Goal: Information Seeking & Learning: Learn about a topic

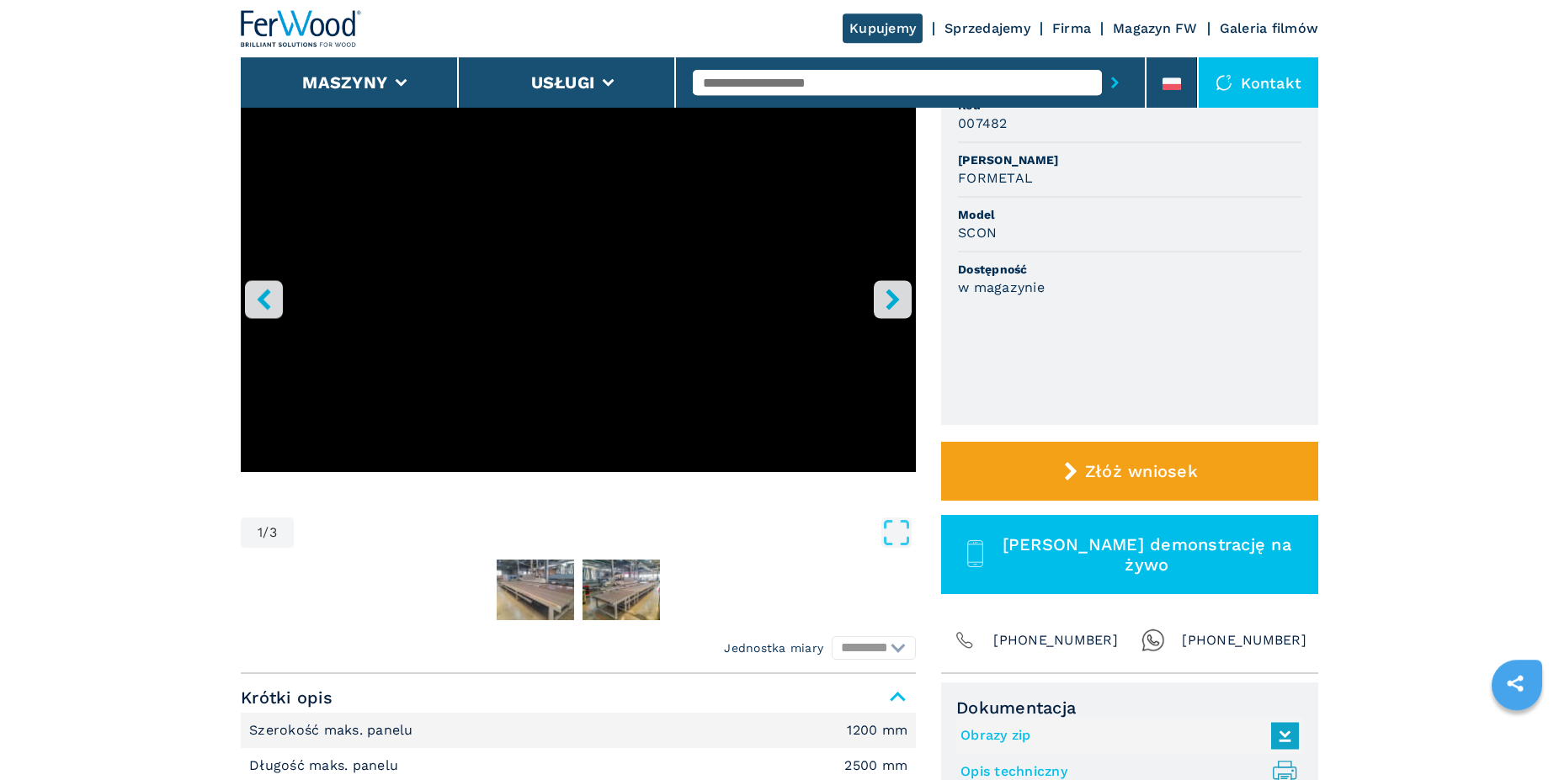
scroll to position [172, 0]
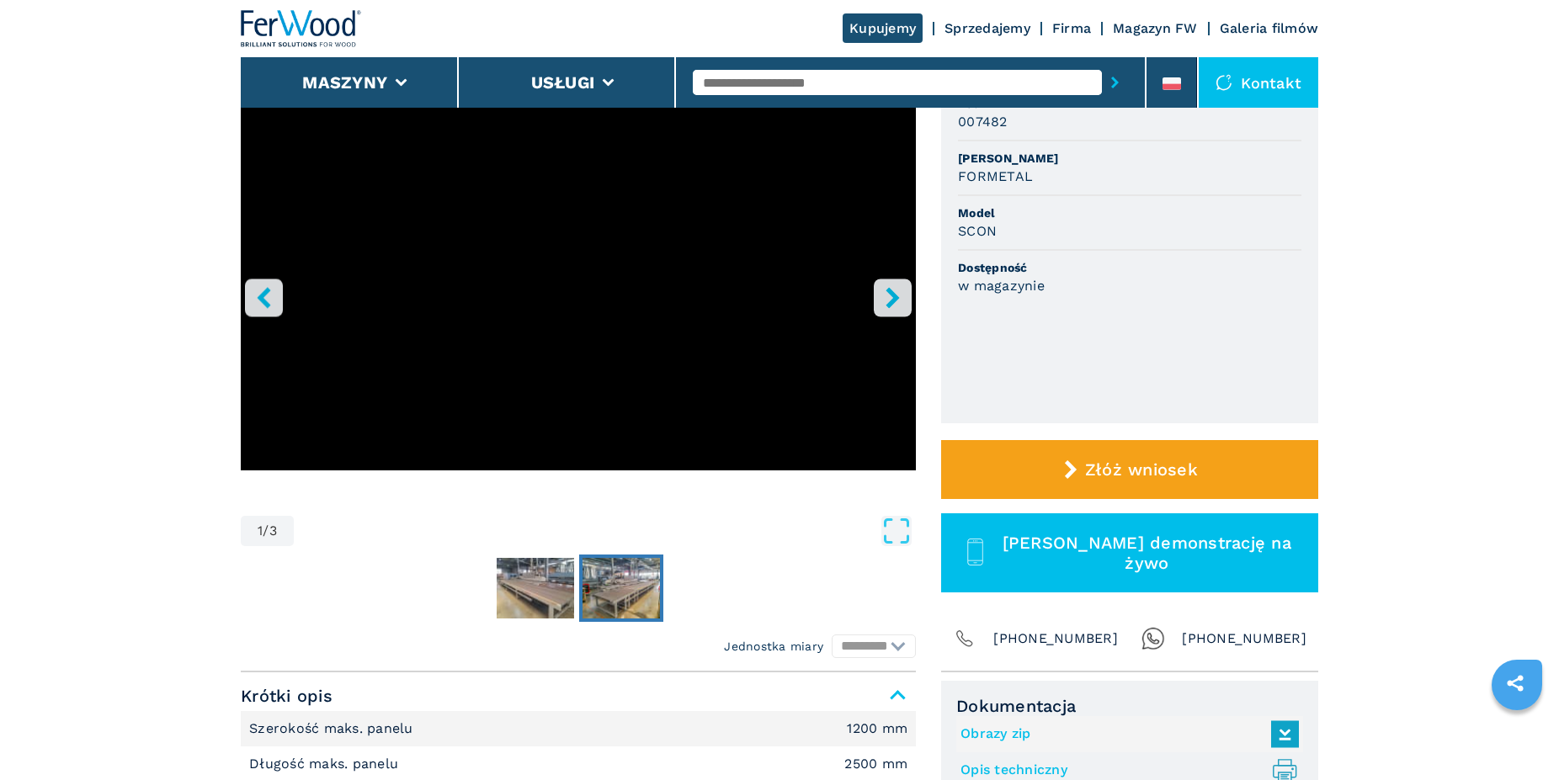
click at [625, 590] on img "Go to Slide 3" at bounding box center [620, 588] width 77 height 61
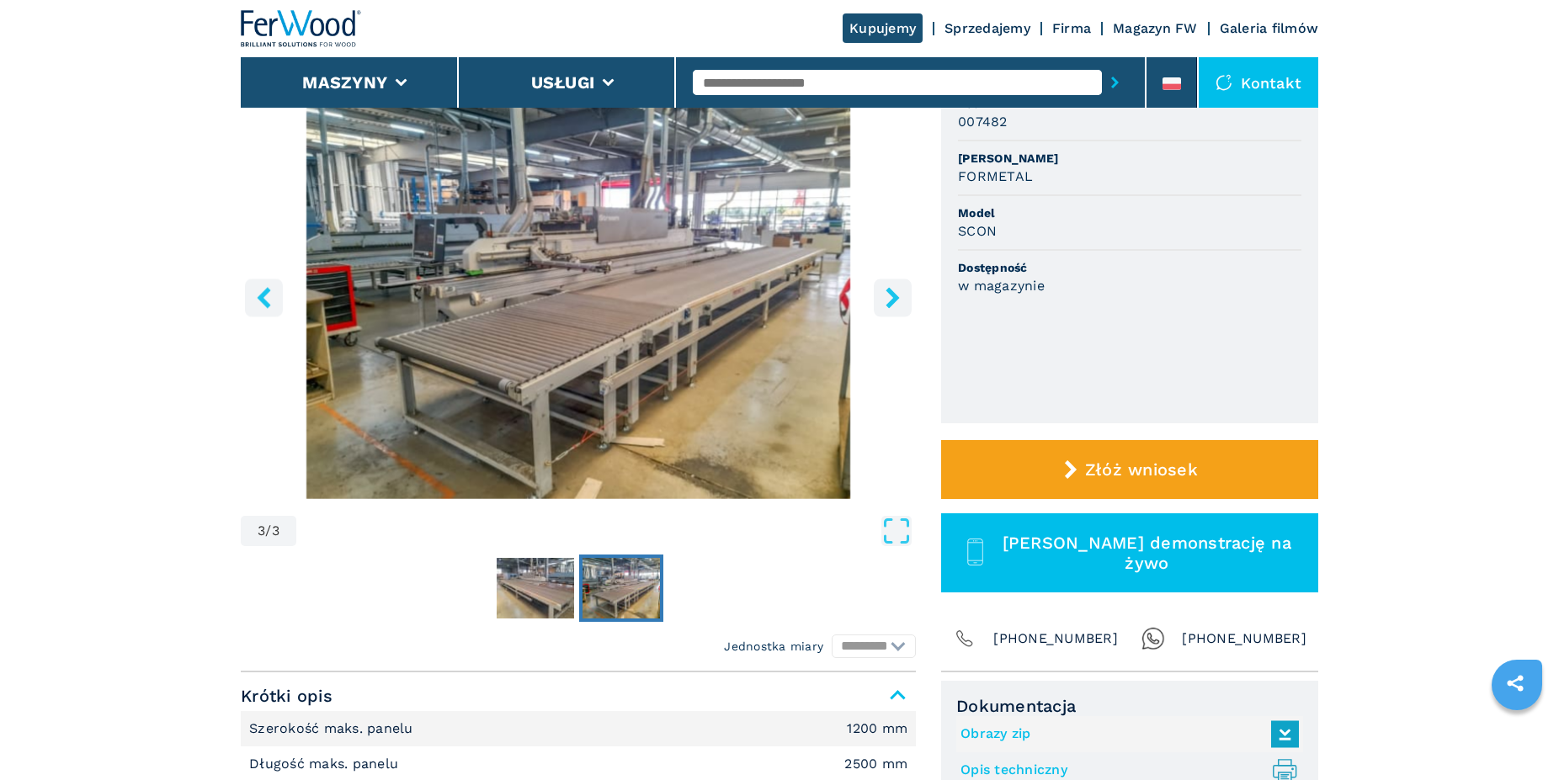
click at [892, 289] on icon "right-button" at bounding box center [892, 297] width 21 height 21
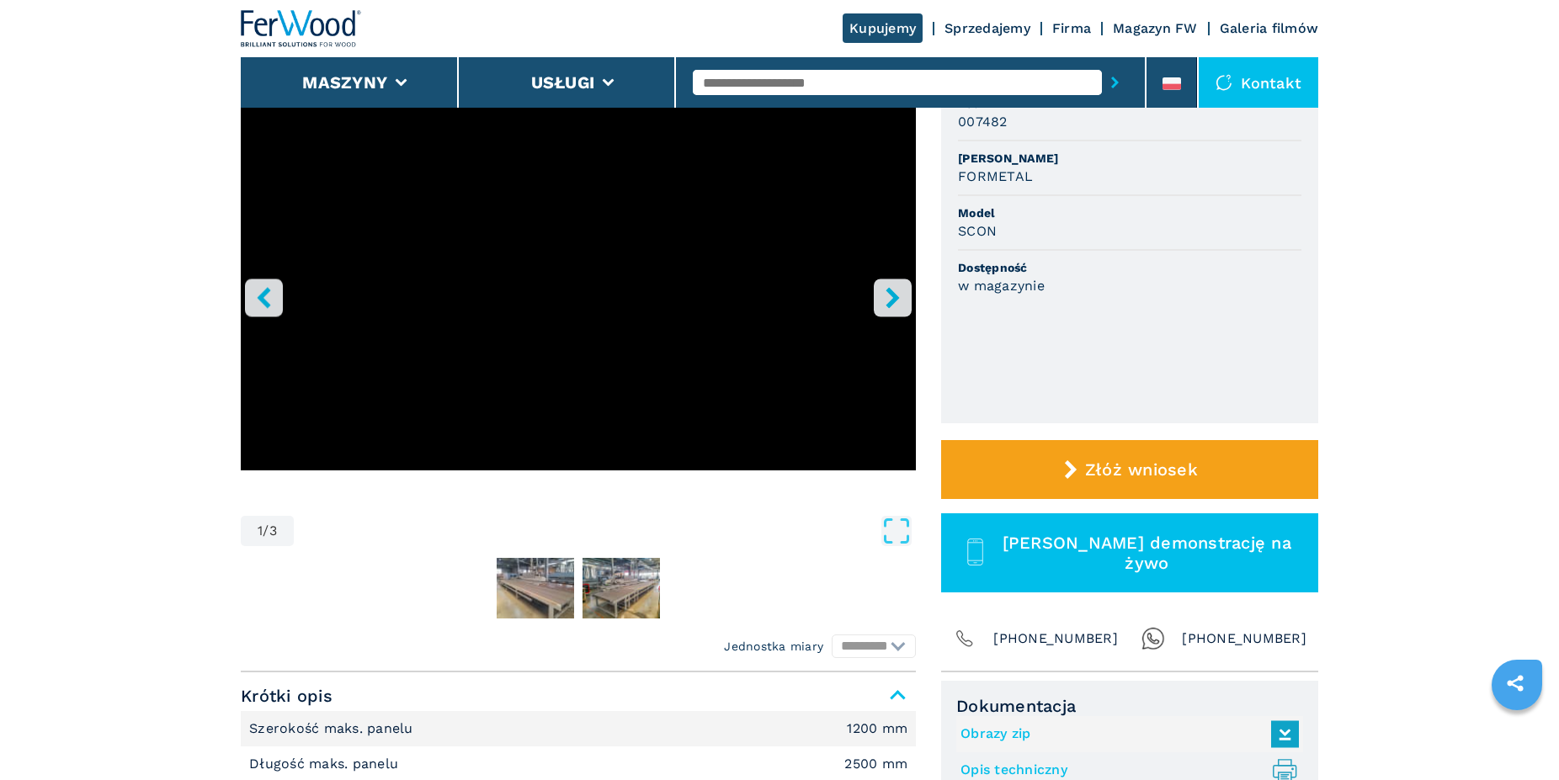
click at [251, 298] on button "left-button" at bounding box center [264, 298] width 38 height 38
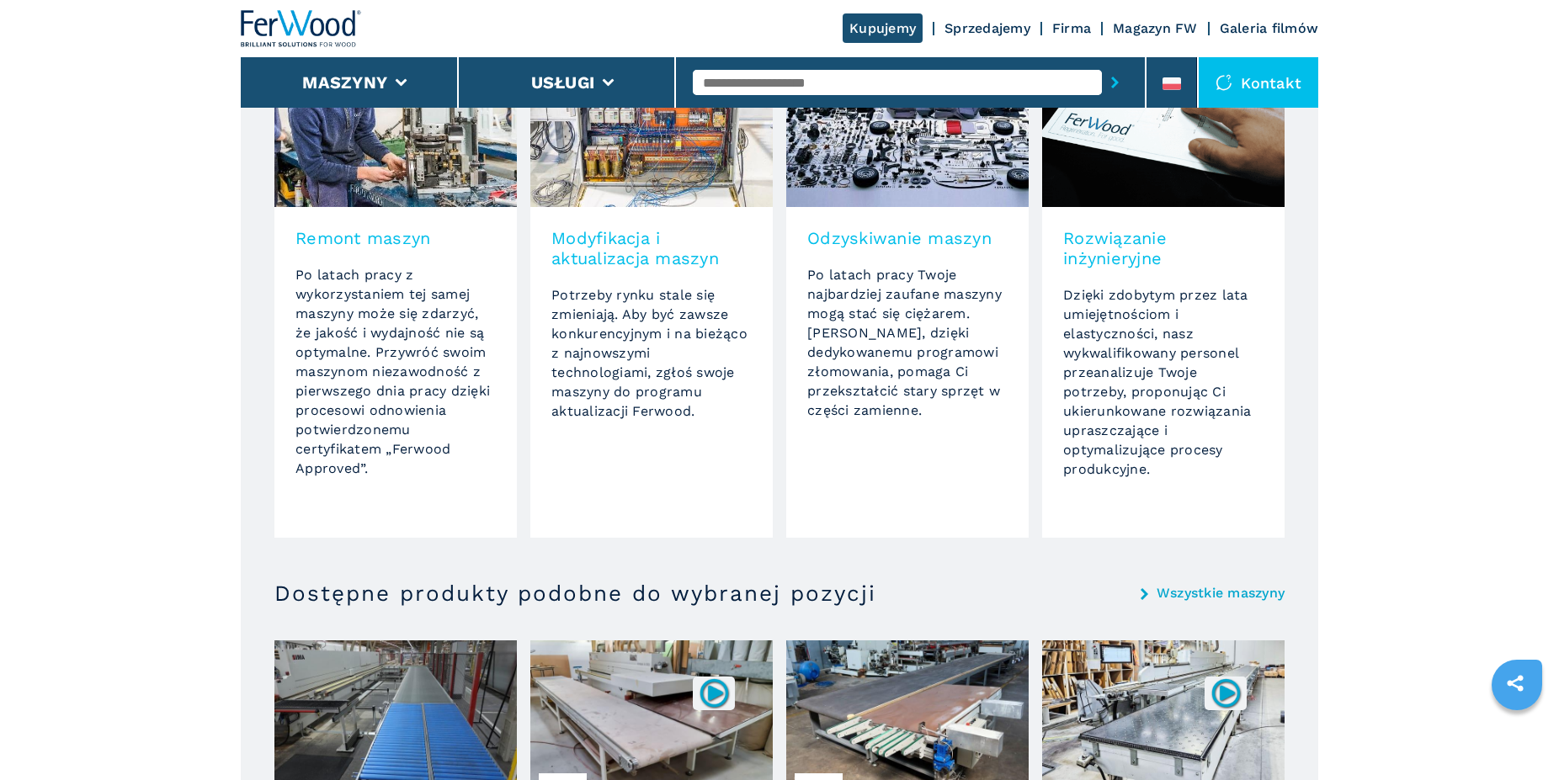
scroll to position [1545, 0]
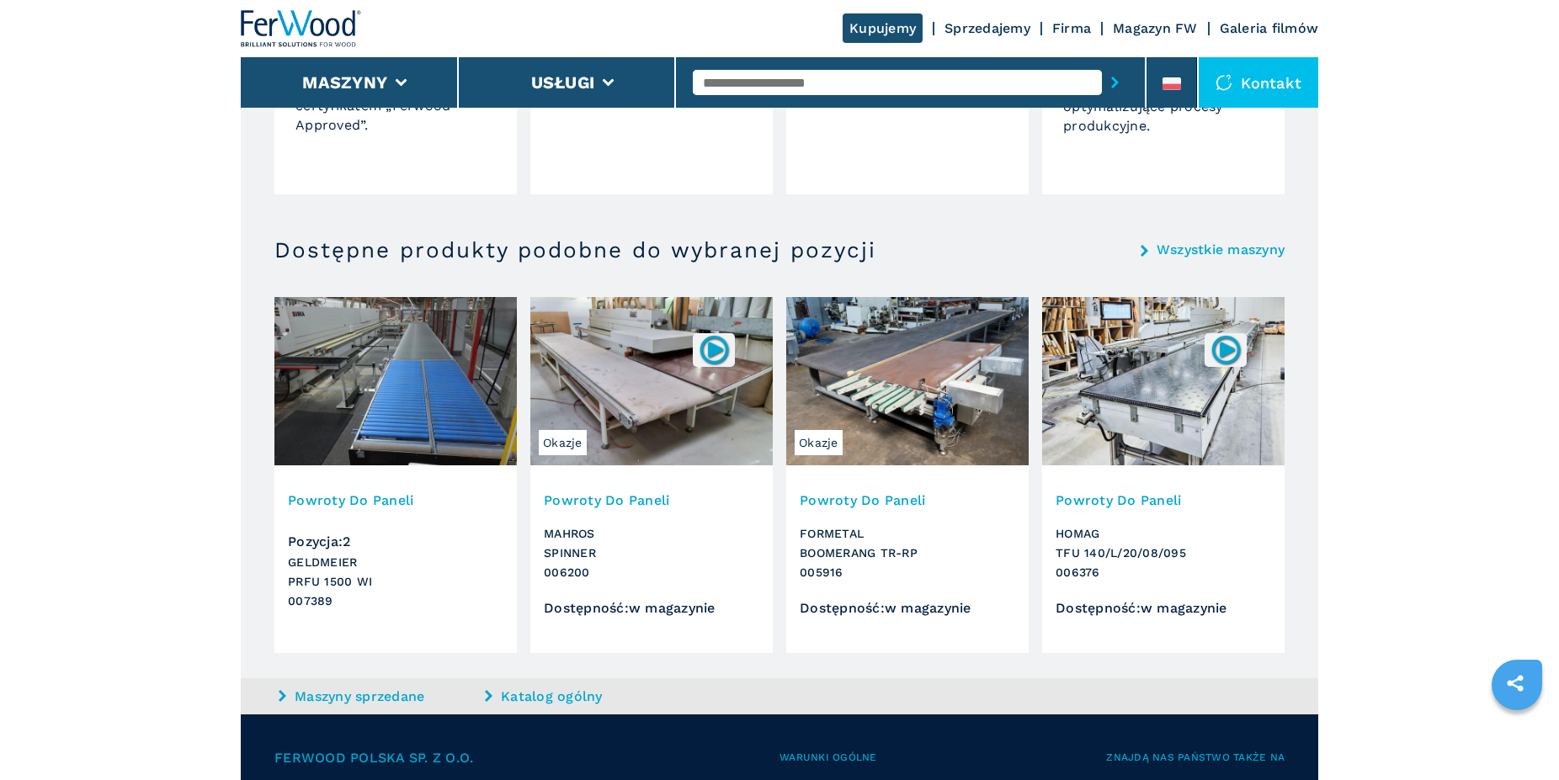
click at [902, 433] on img at bounding box center [907, 381] width 242 height 168
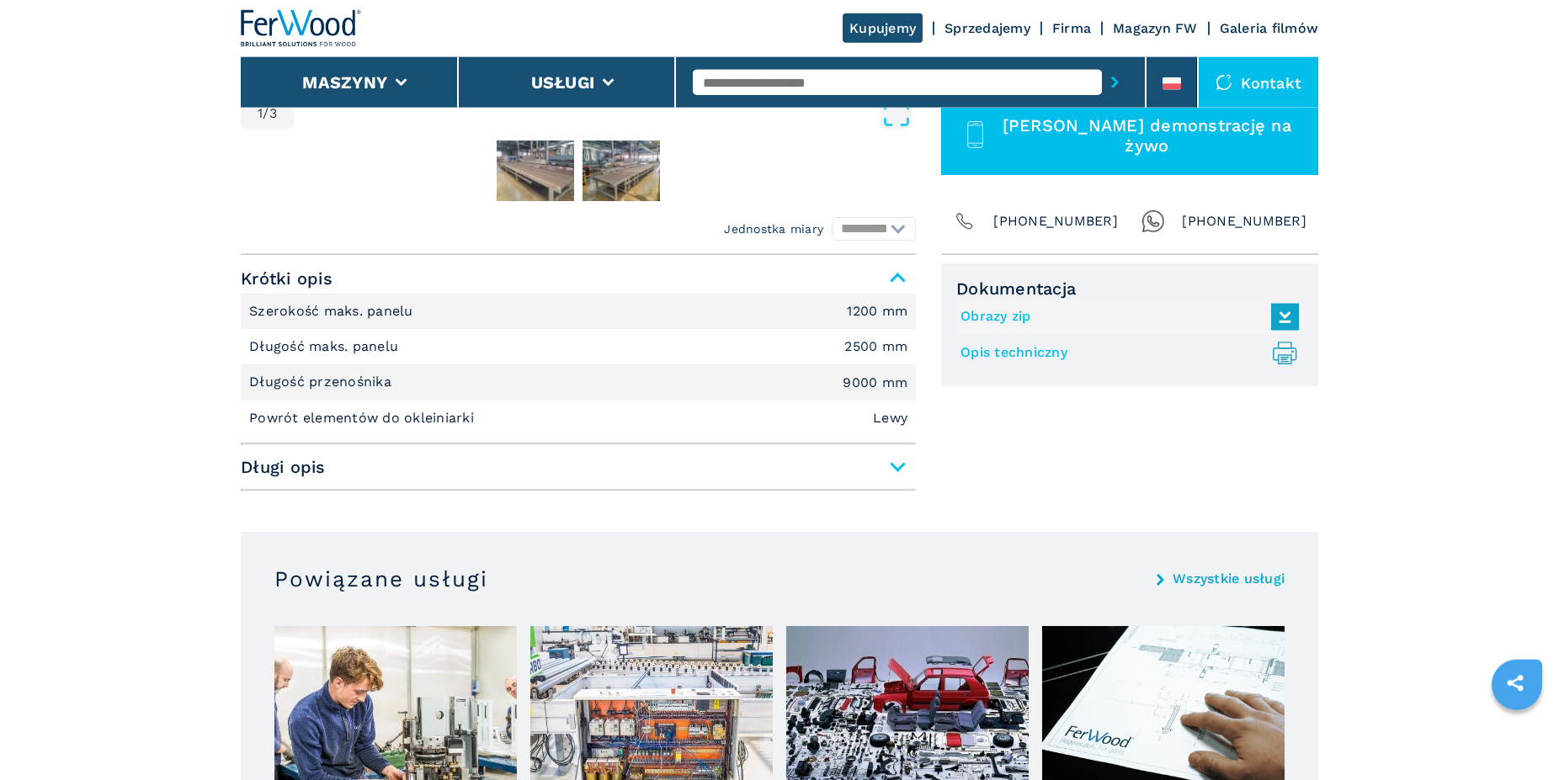
scroll to position [601, 0]
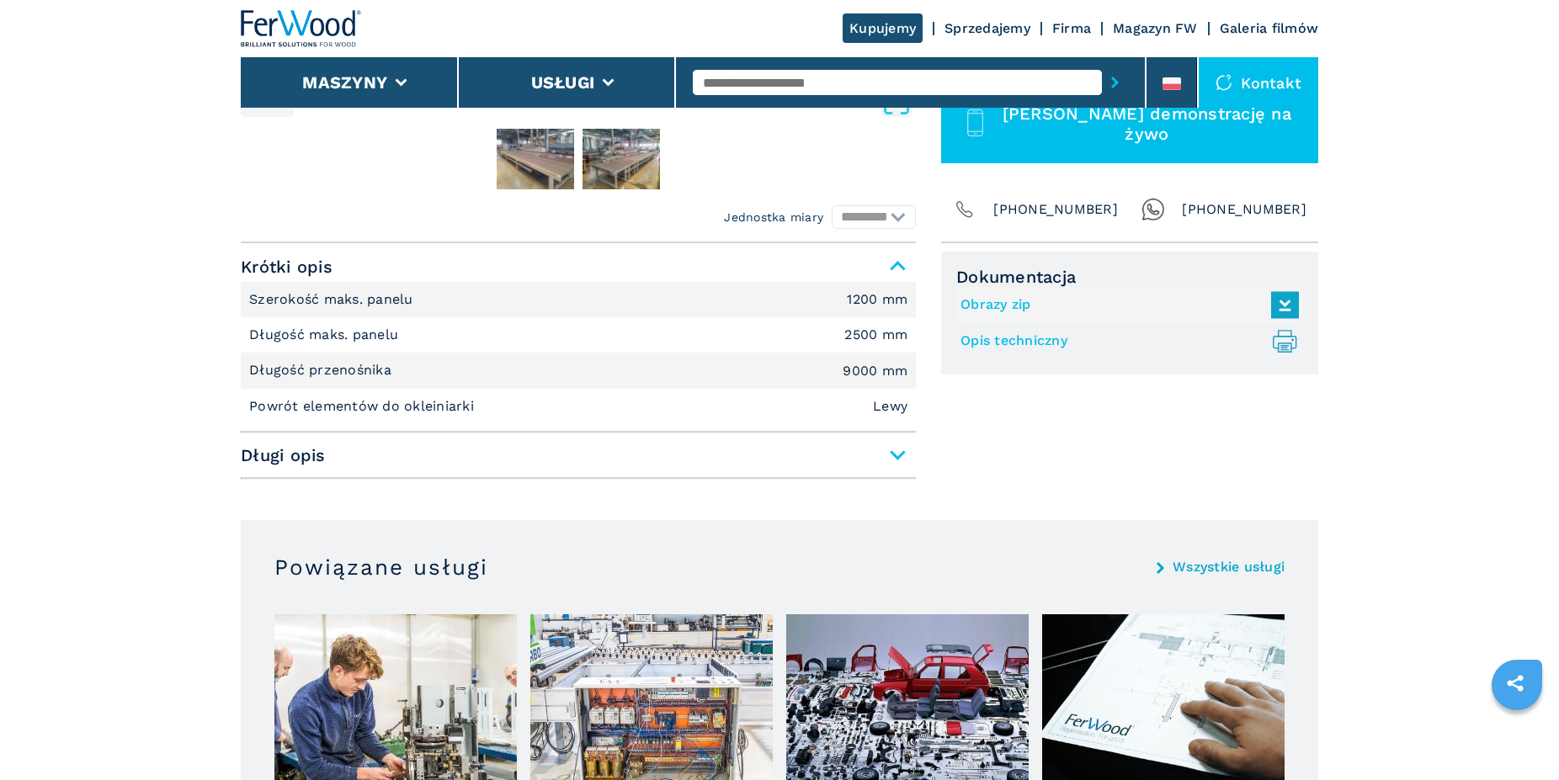
click at [890, 455] on span "Długi opis" at bounding box center [578, 455] width 675 height 30
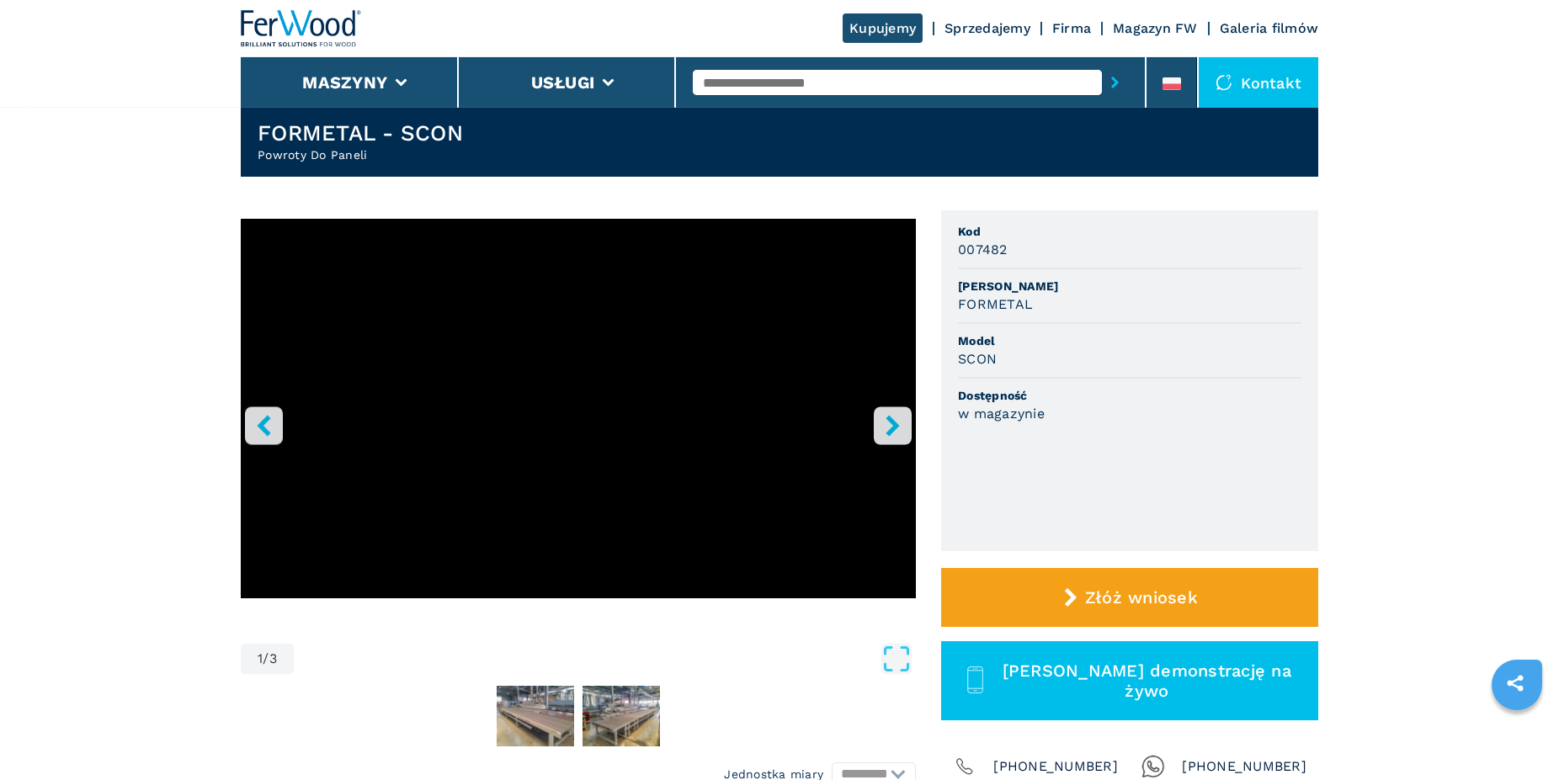
scroll to position [0, 0]
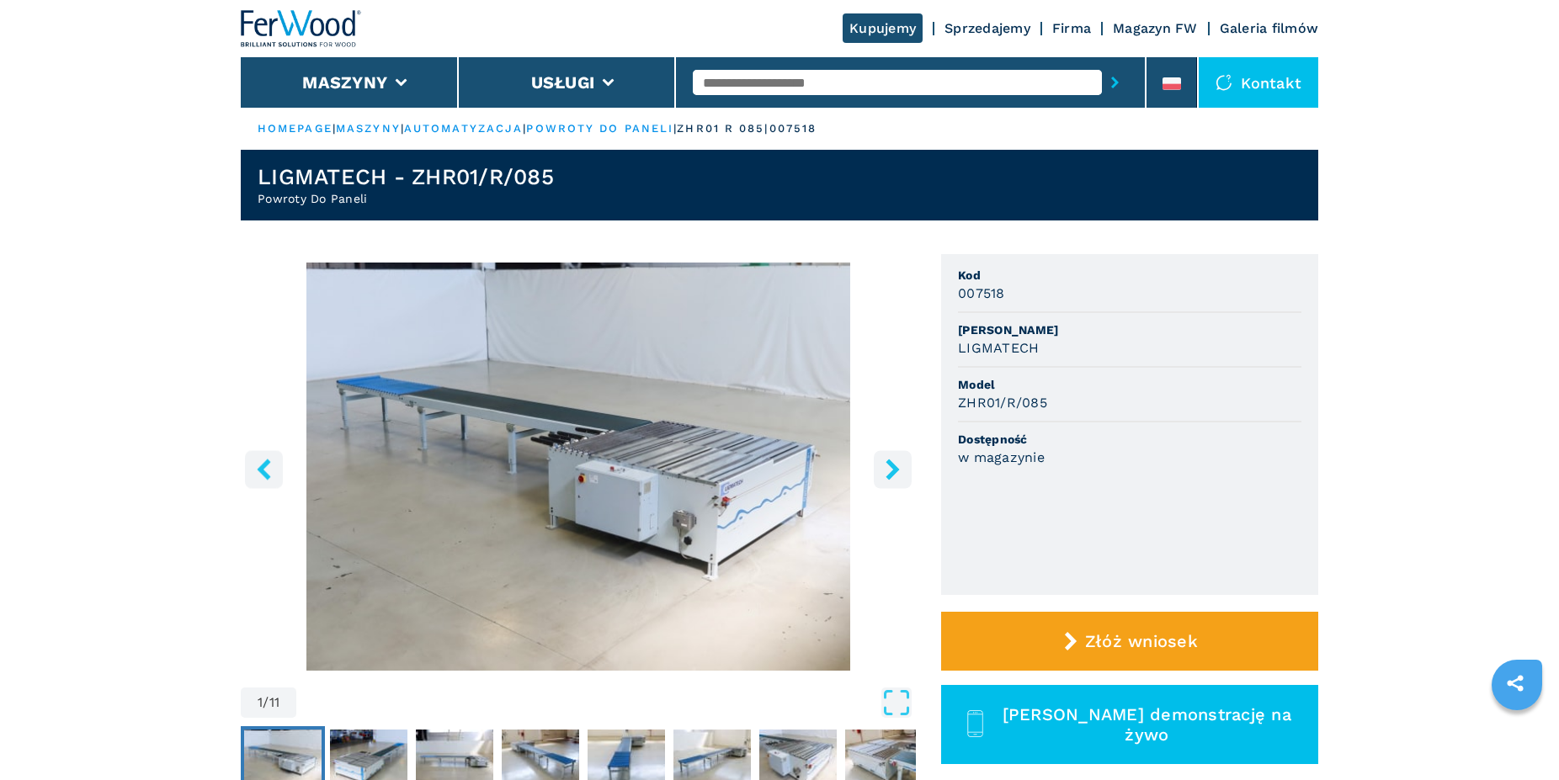
click at [892, 464] on icon "right-button" at bounding box center [891, 469] width 13 height 21
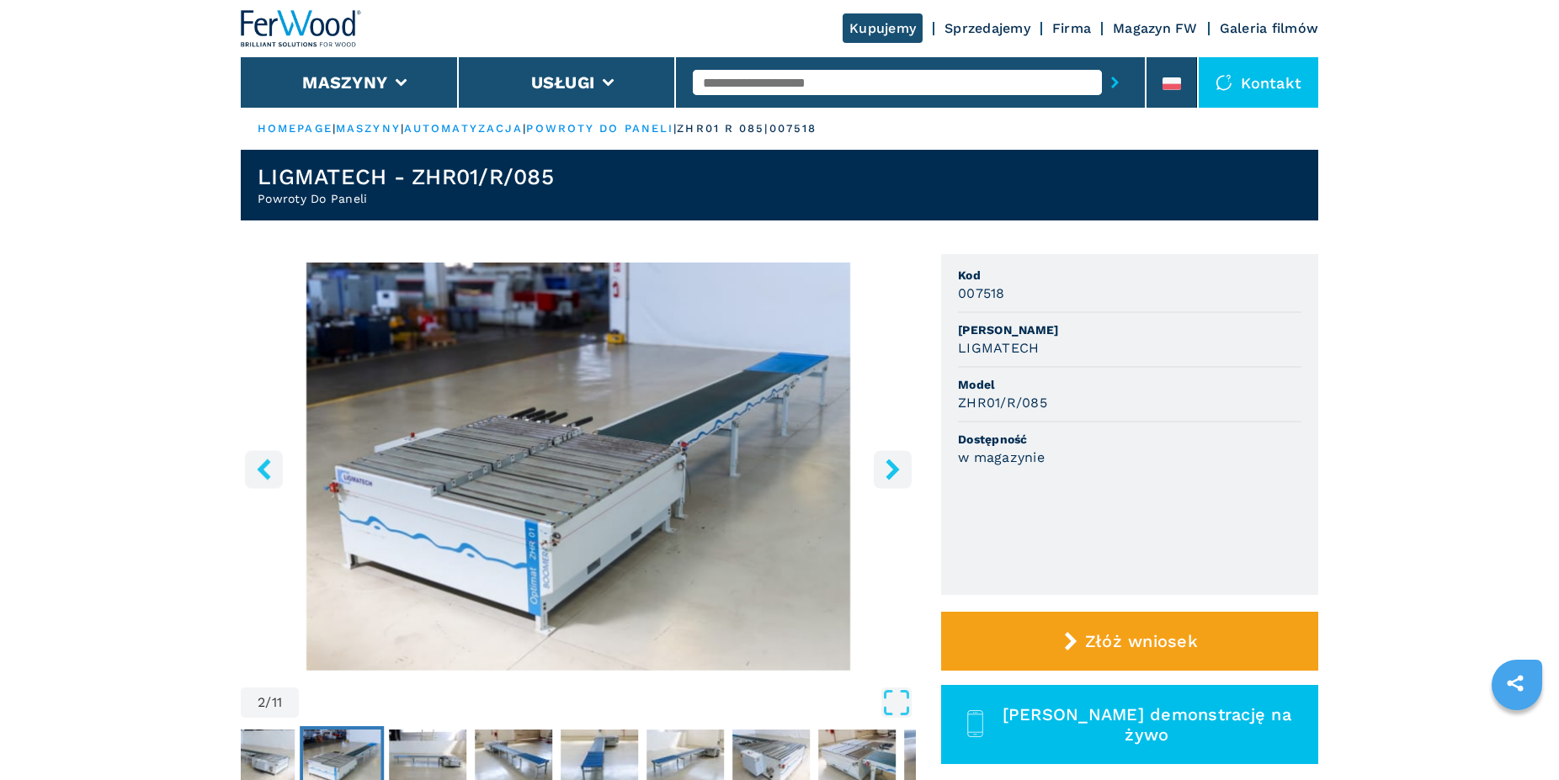
click at [892, 464] on icon "right-button" at bounding box center [891, 469] width 13 height 21
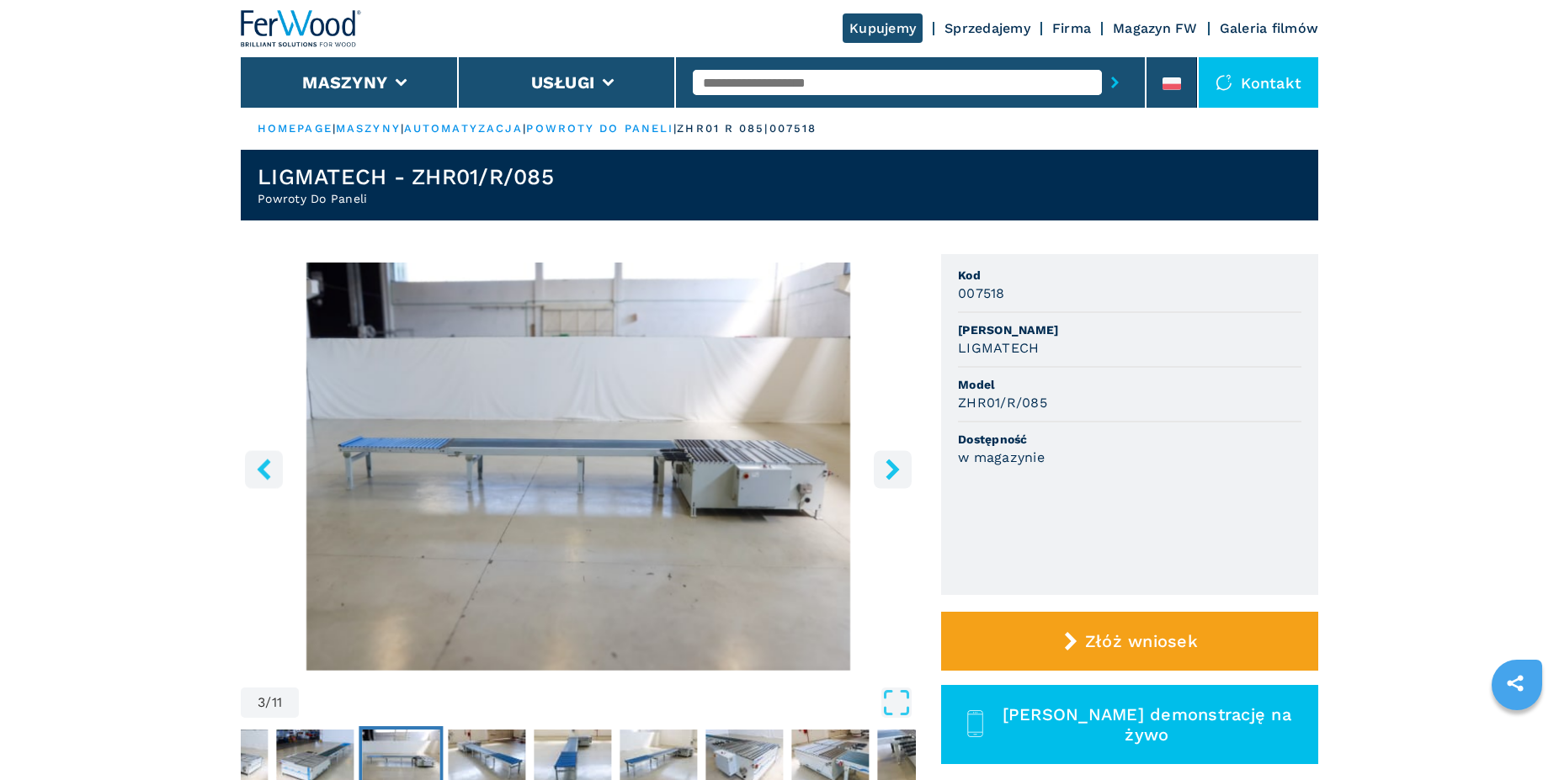
click at [892, 464] on icon "right-button" at bounding box center [891, 469] width 13 height 21
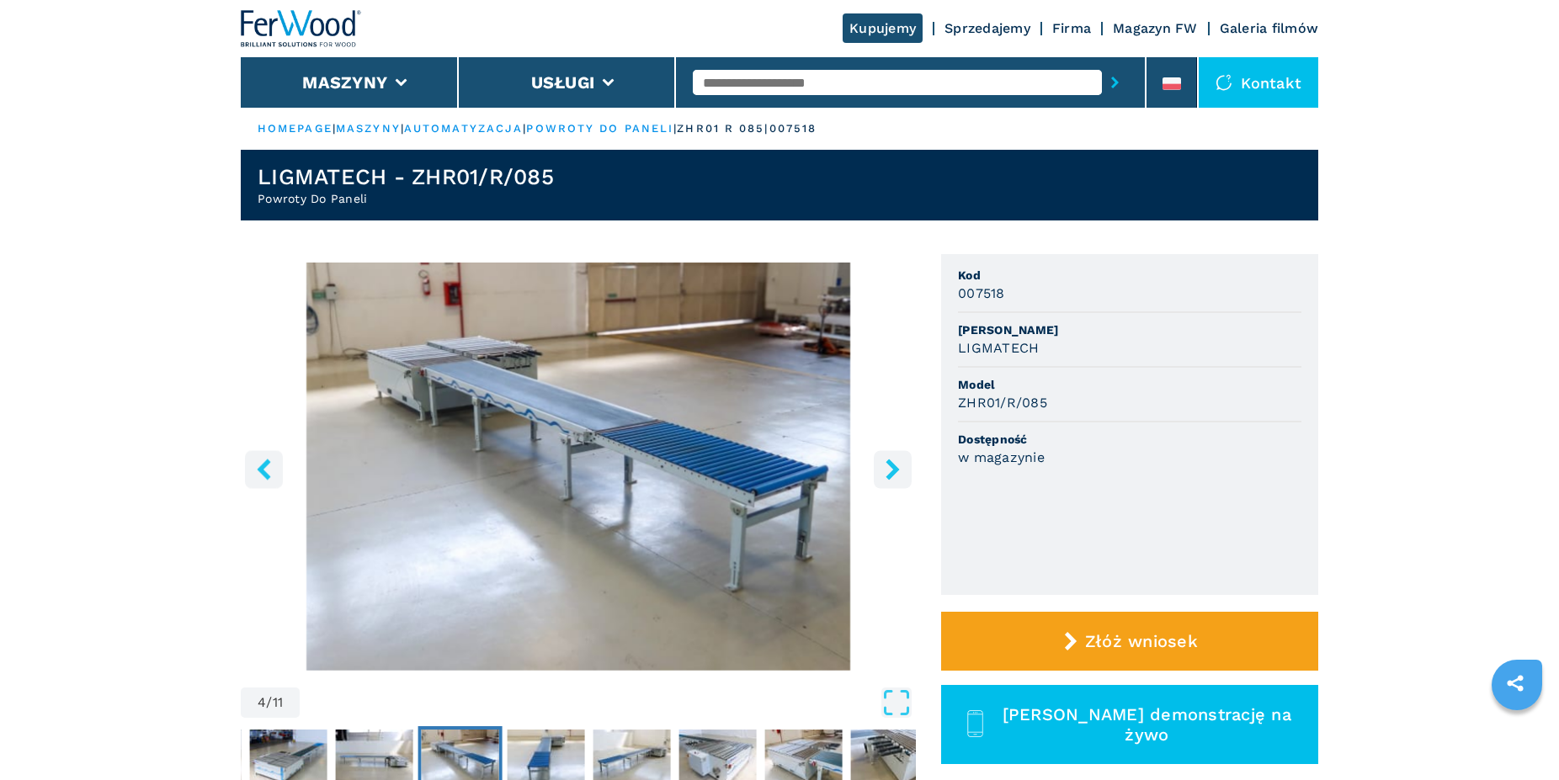
click at [892, 464] on icon "right-button" at bounding box center [891, 469] width 13 height 21
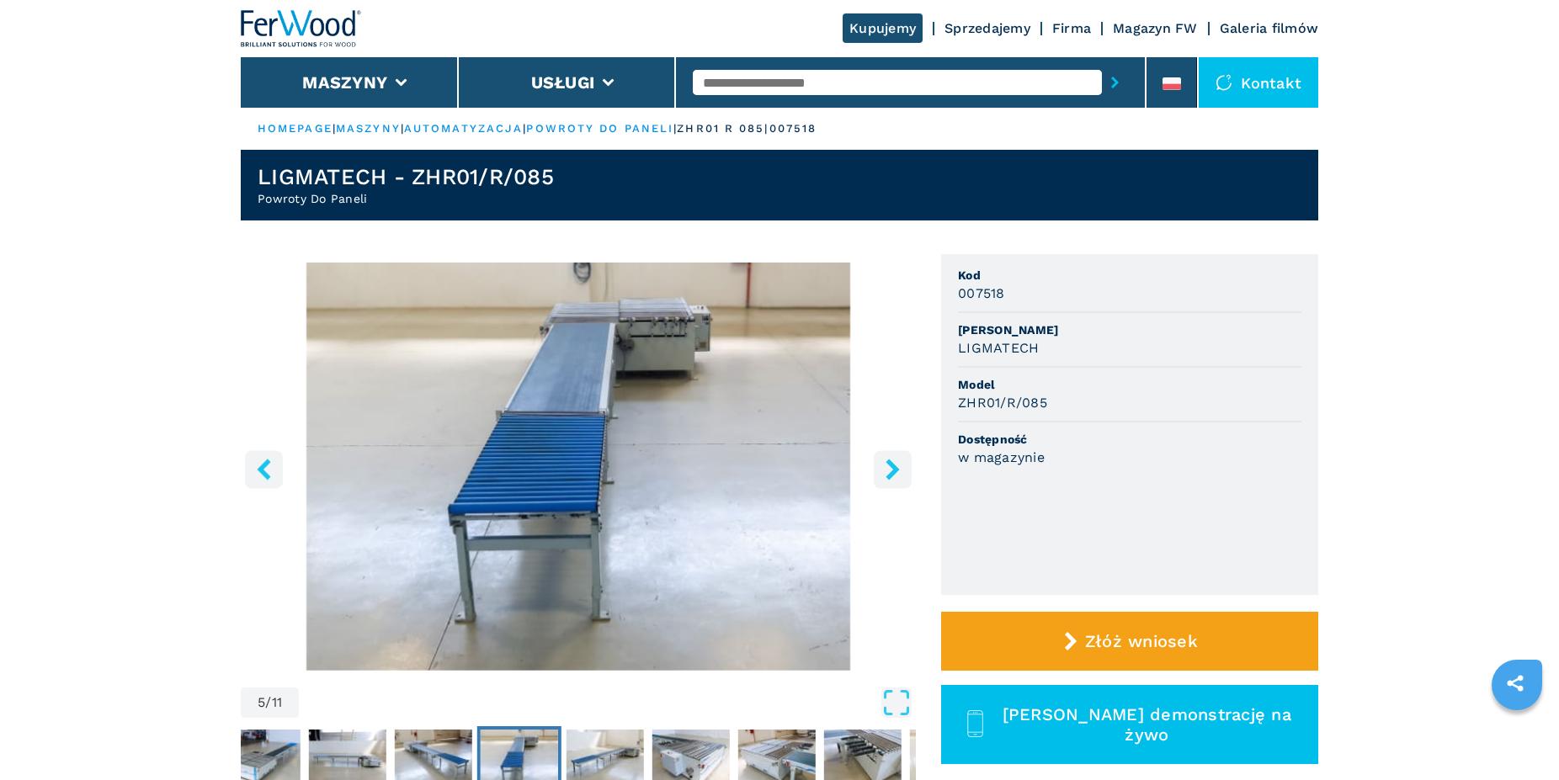
click at [892, 464] on icon "right-button" at bounding box center [891, 469] width 13 height 21
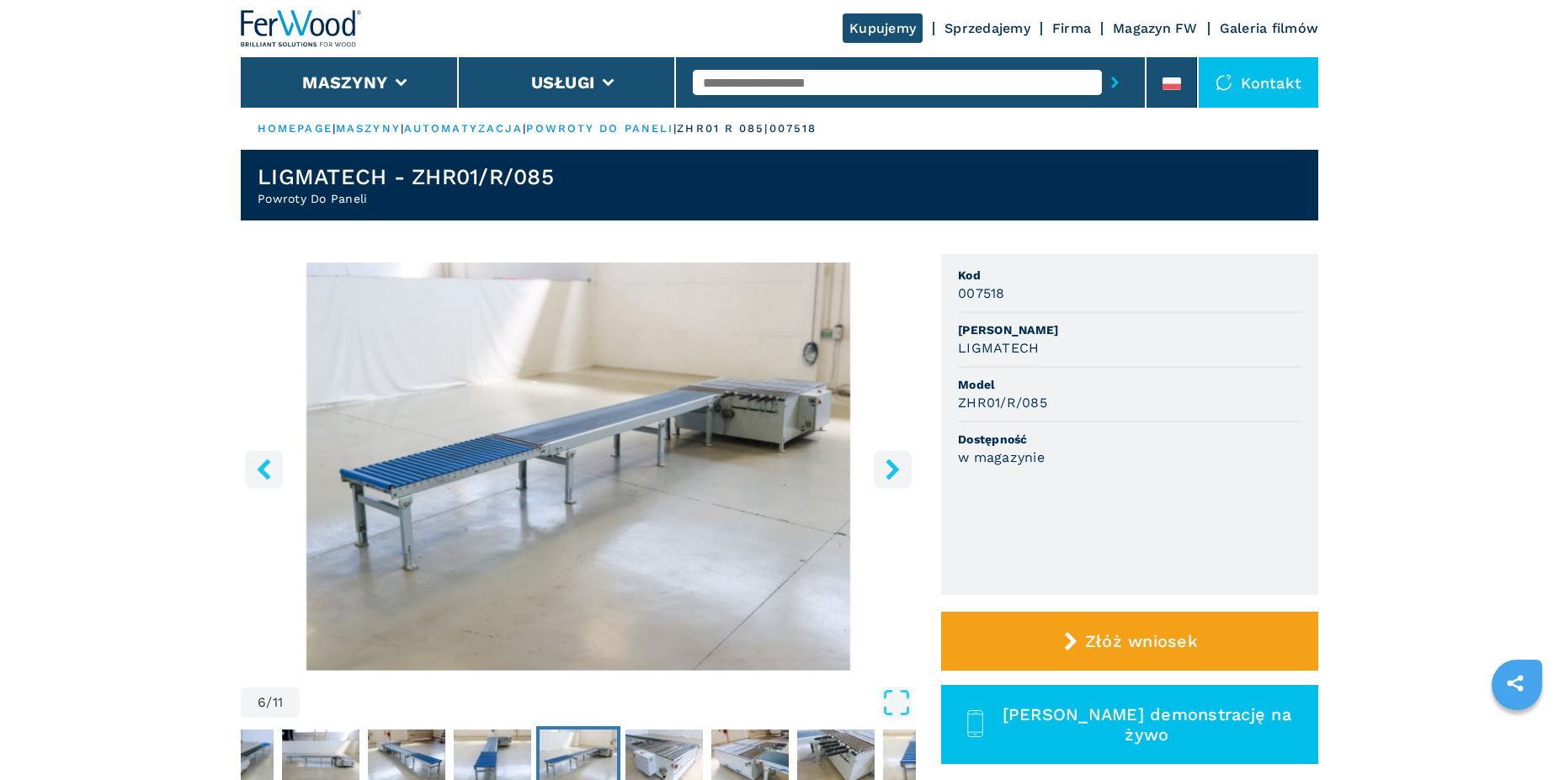
click at [892, 464] on icon "right-button" at bounding box center [891, 469] width 13 height 21
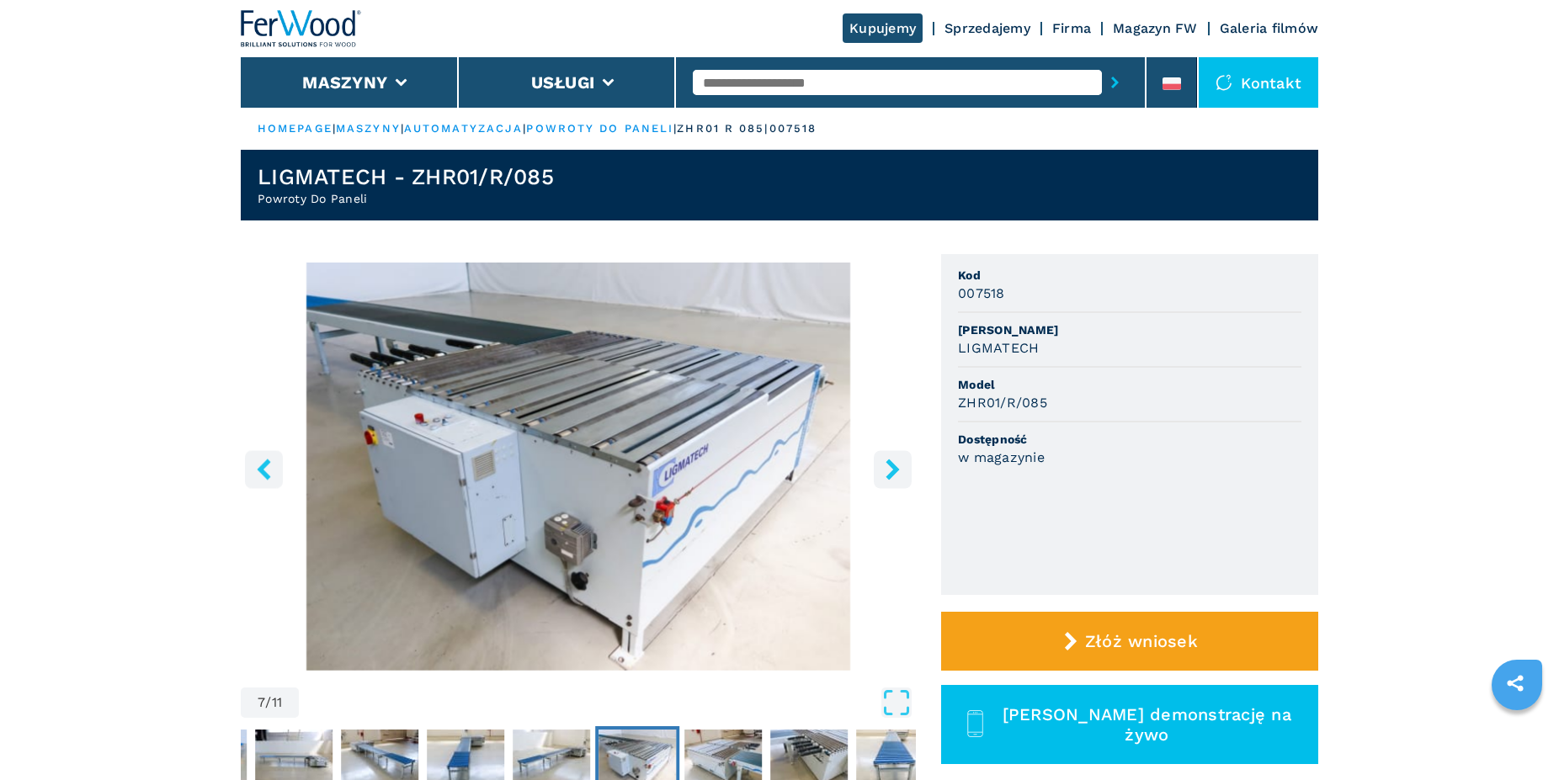
click at [892, 463] on icon "right-button" at bounding box center [891, 469] width 13 height 21
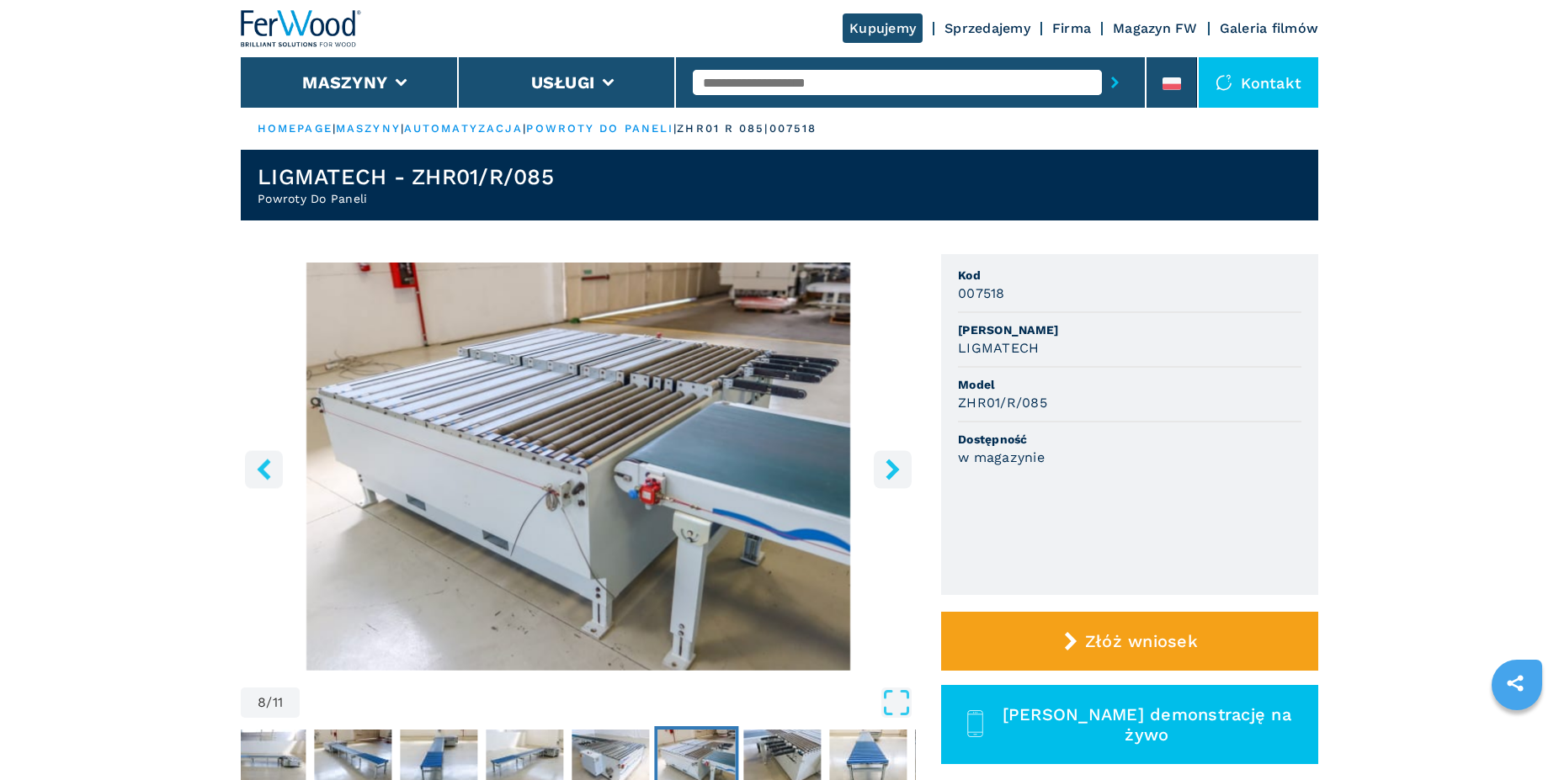
click at [892, 463] on icon "right-button" at bounding box center [891, 469] width 13 height 21
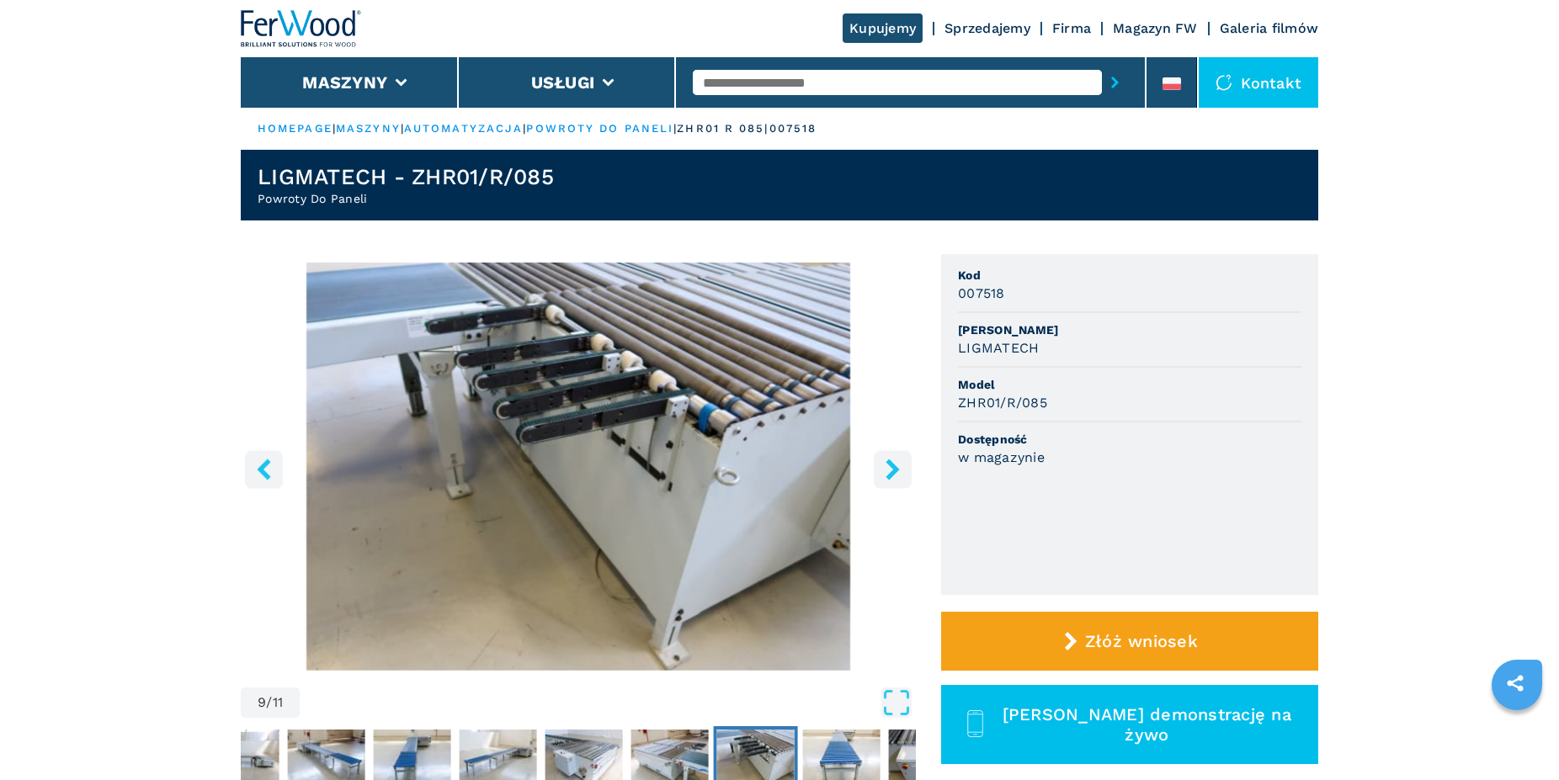
click at [892, 463] on icon "right-button" at bounding box center [891, 469] width 13 height 21
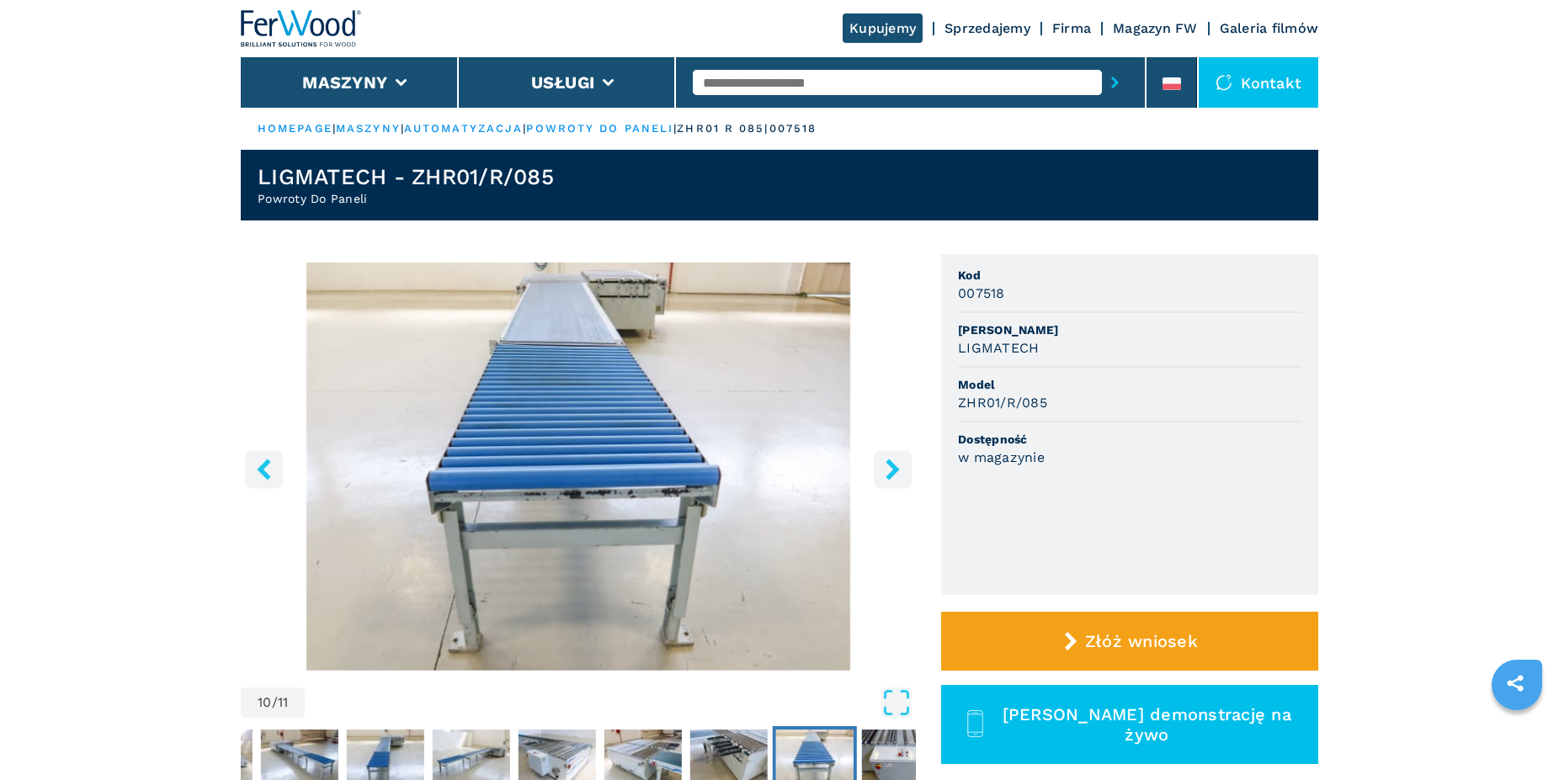
click at [892, 463] on icon "right-button" at bounding box center [891, 469] width 13 height 21
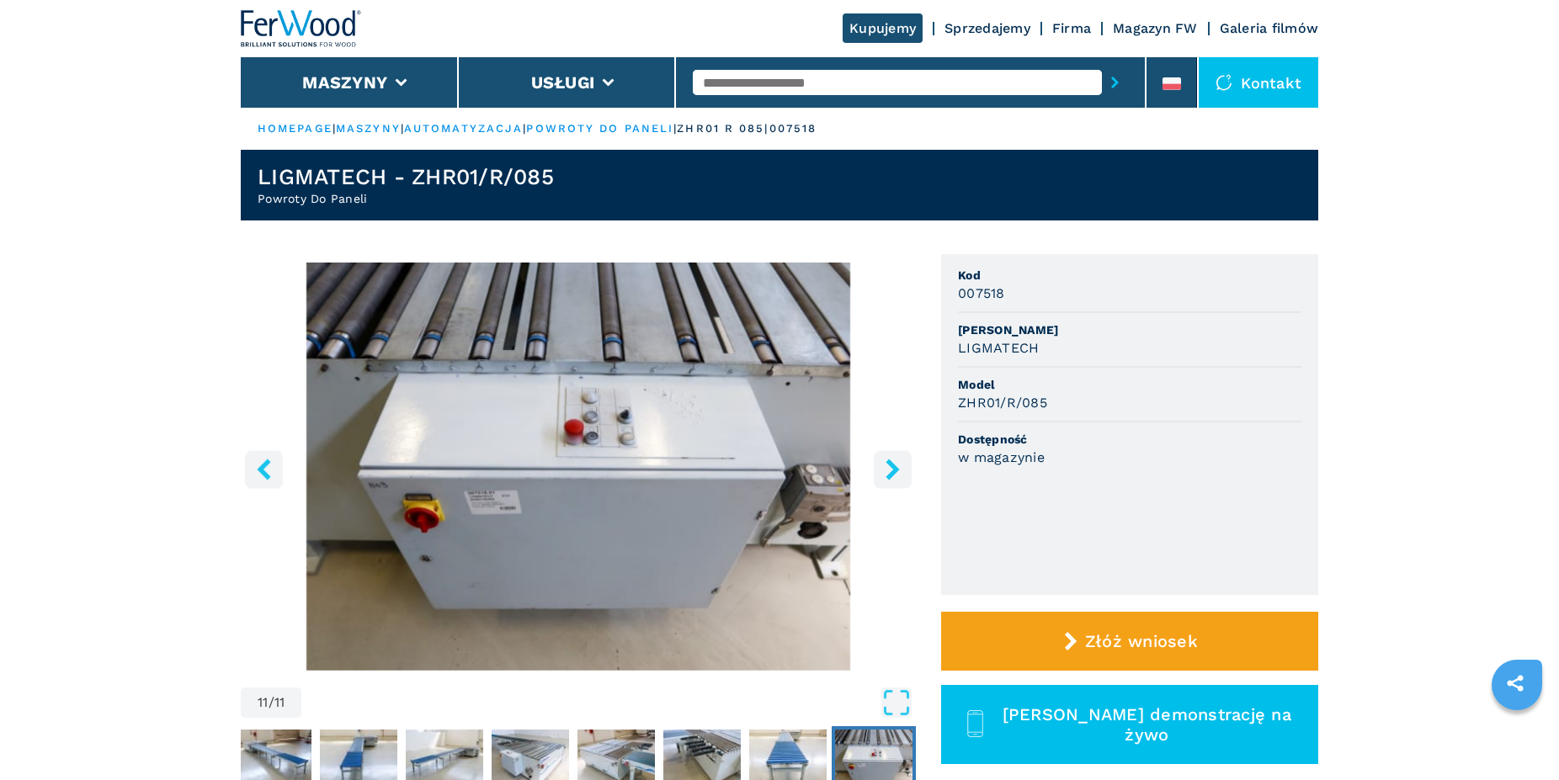
click at [892, 463] on icon "right-button" at bounding box center [891, 469] width 13 height 21
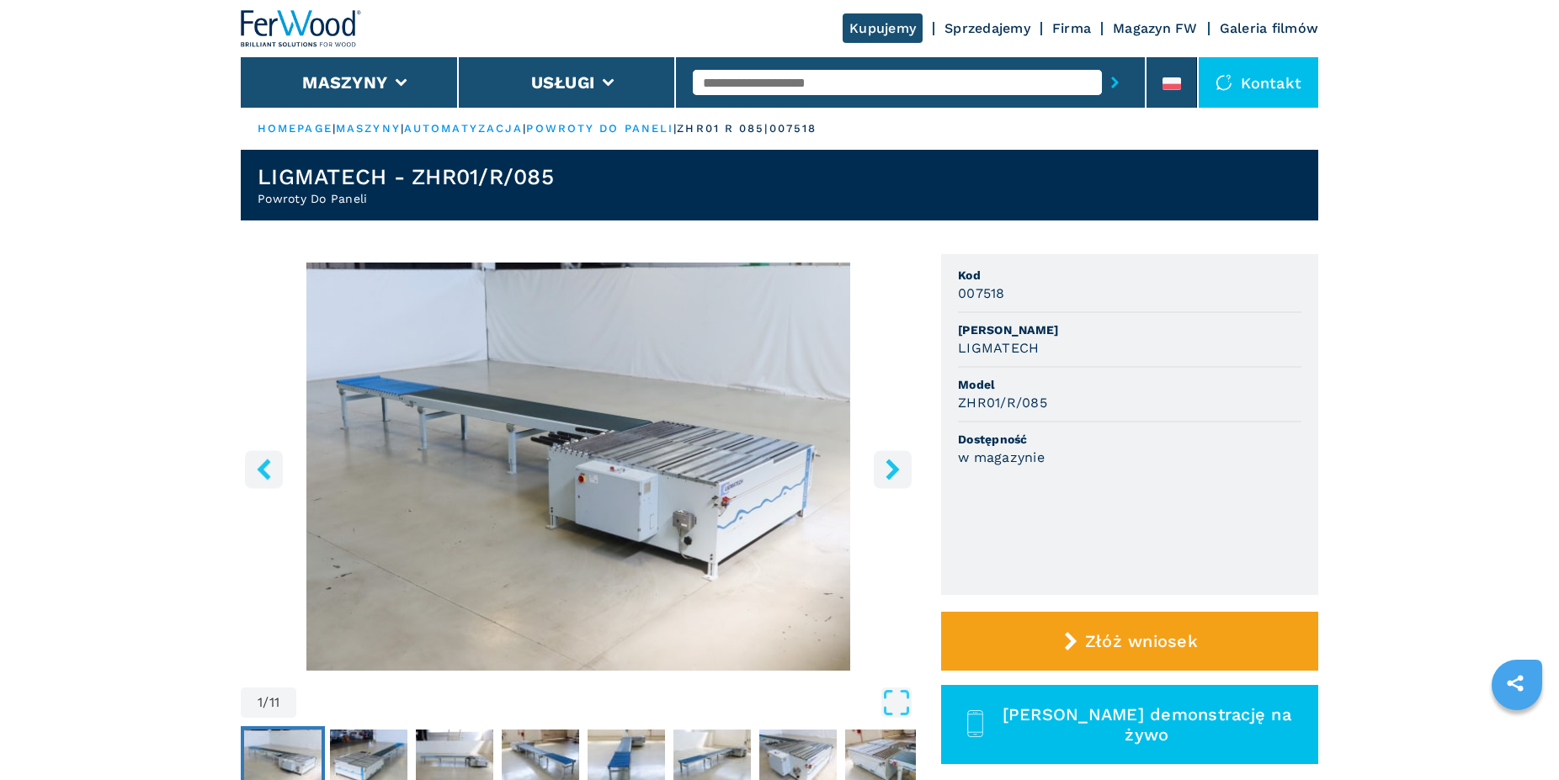
click at [892, 463] on icon "right-button" at bounding box center [891, 469] width 13 height 21
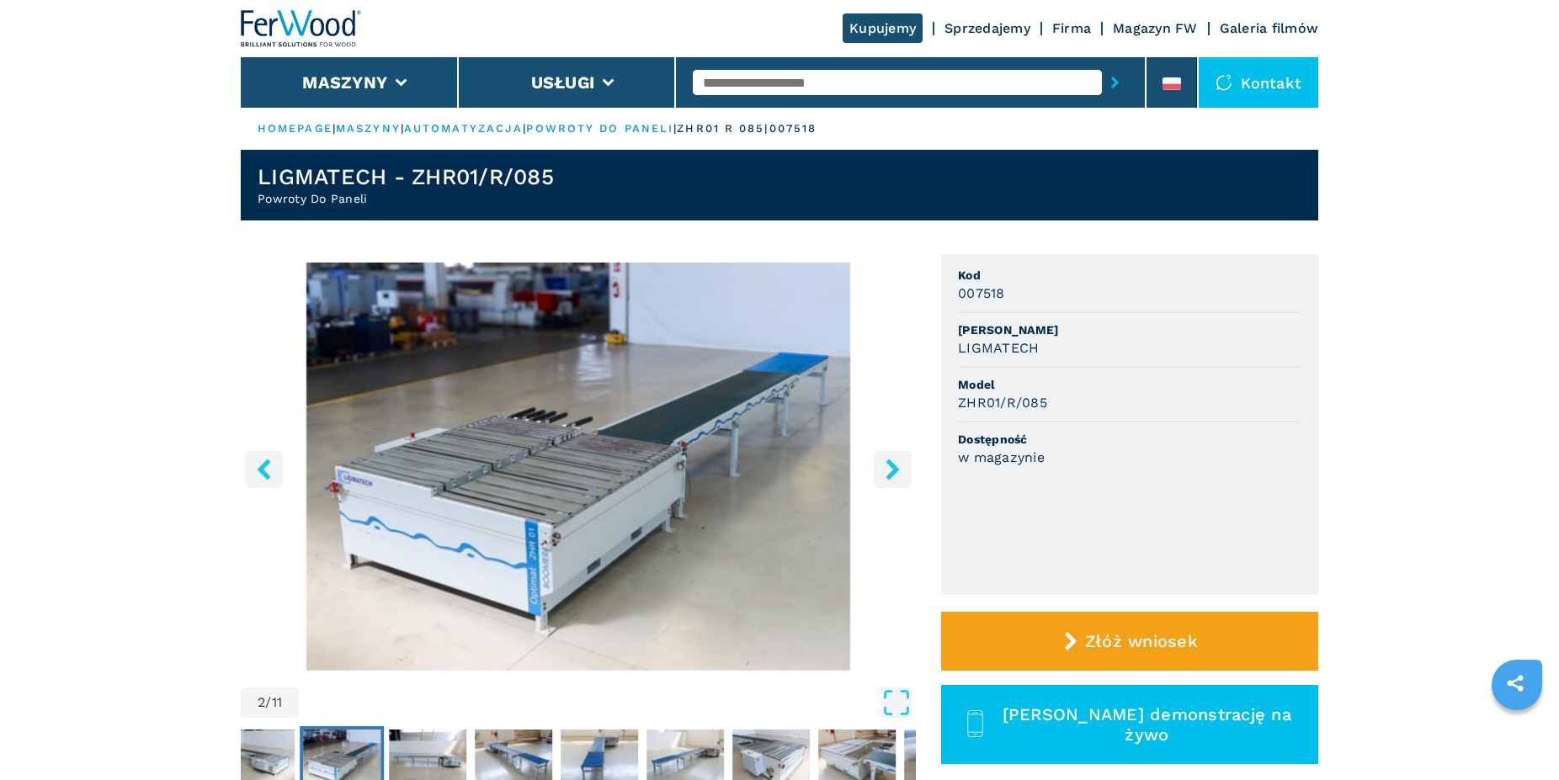
click at [892, 463] on icon "right-button" at bounding box center [891, 469] width 13 height 21
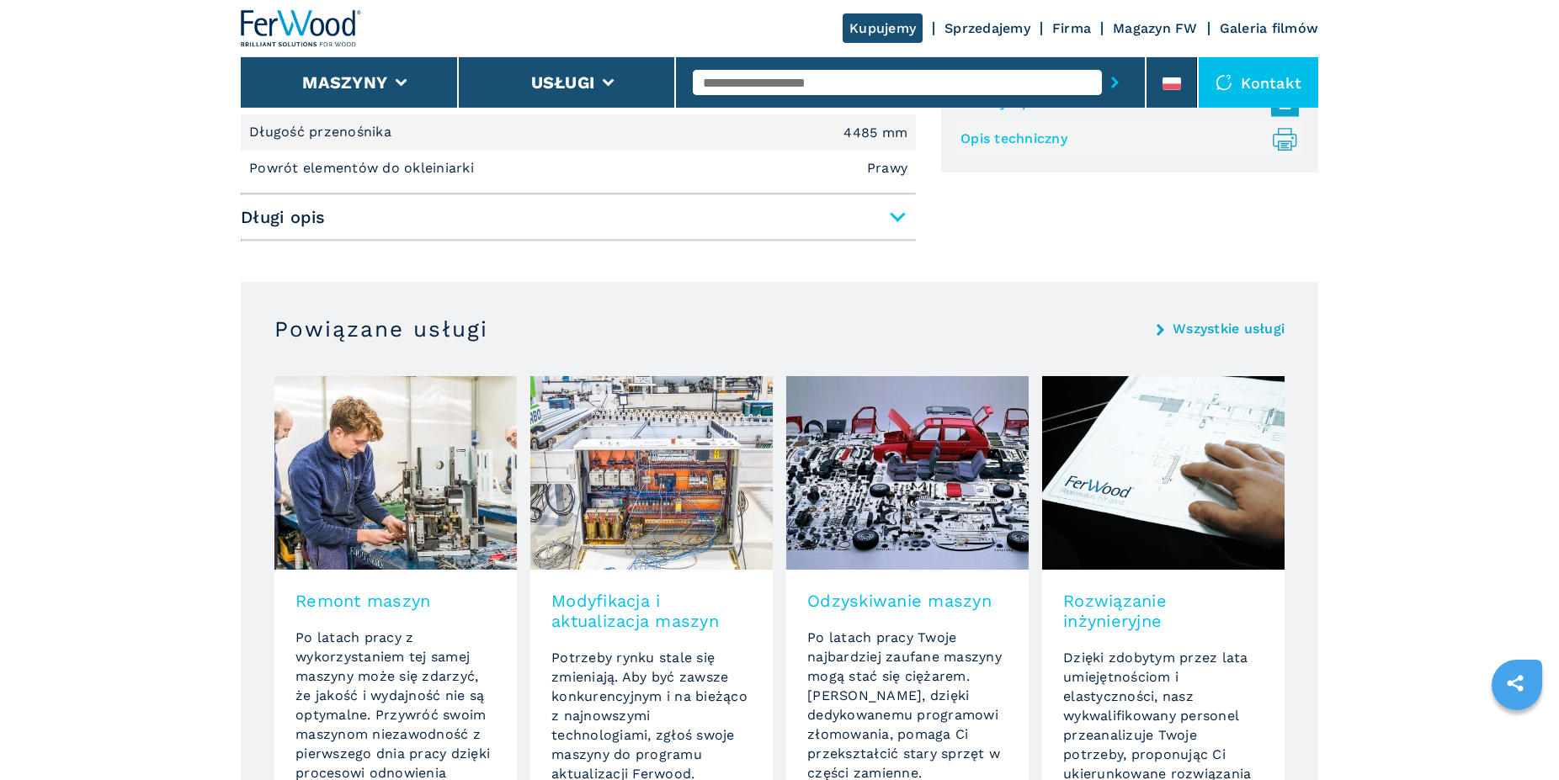
scroll to position [858, 0]
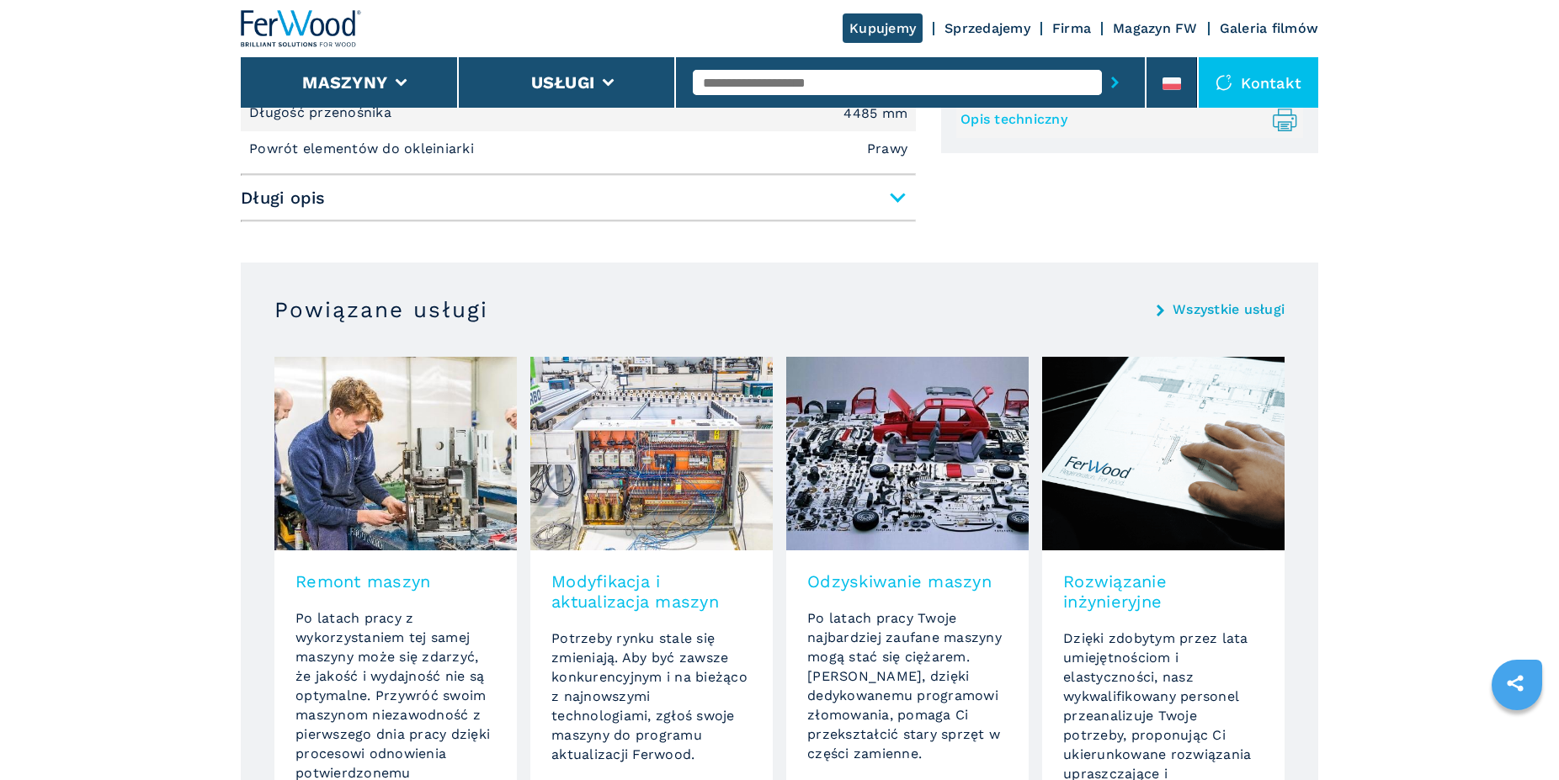
click at [891, 201] on span "Długi opis" at bounding box center [578, 198] width 675 height 30
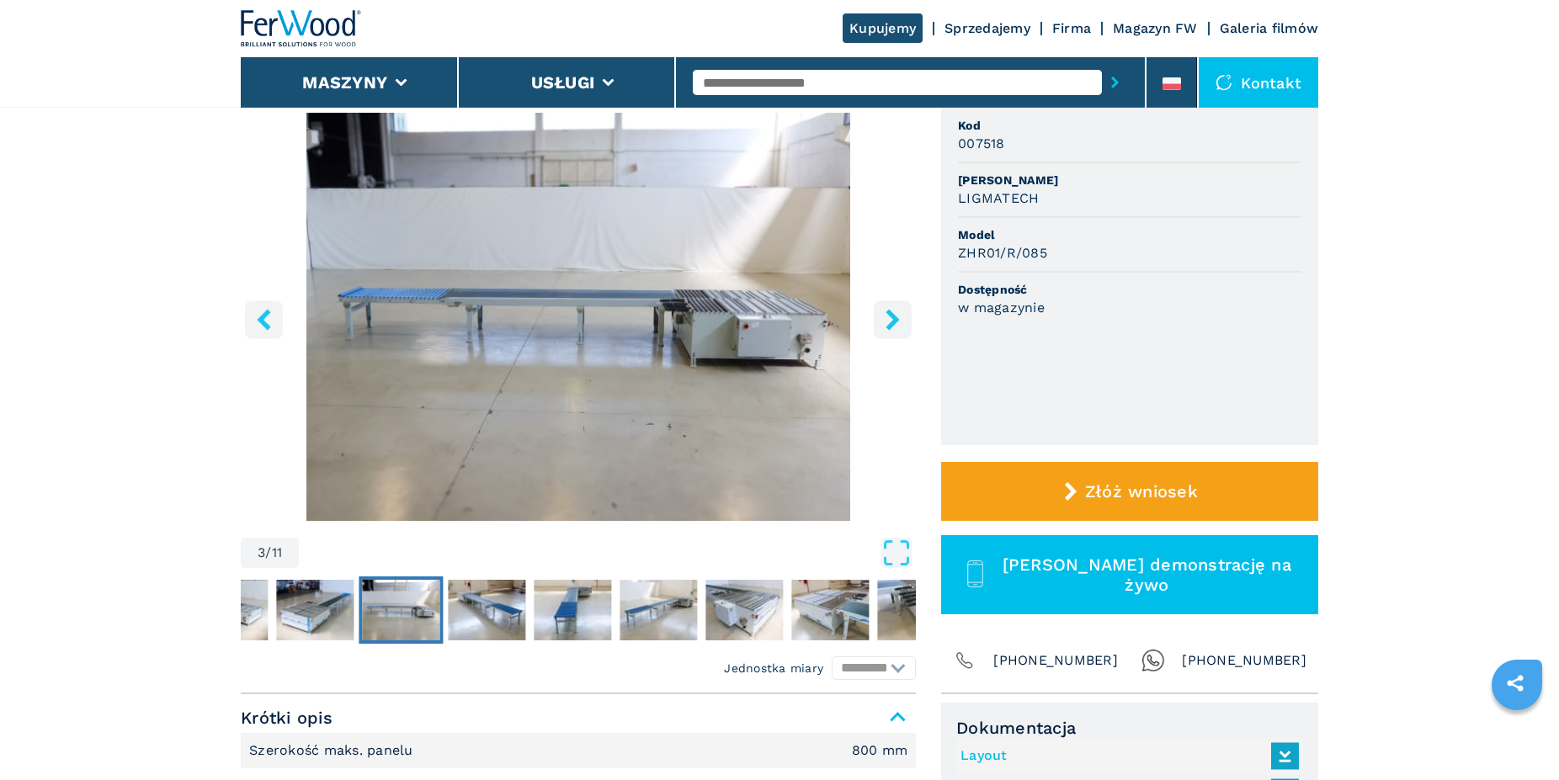
scroll to position [0, 0]
